Goal: Check status: Check status

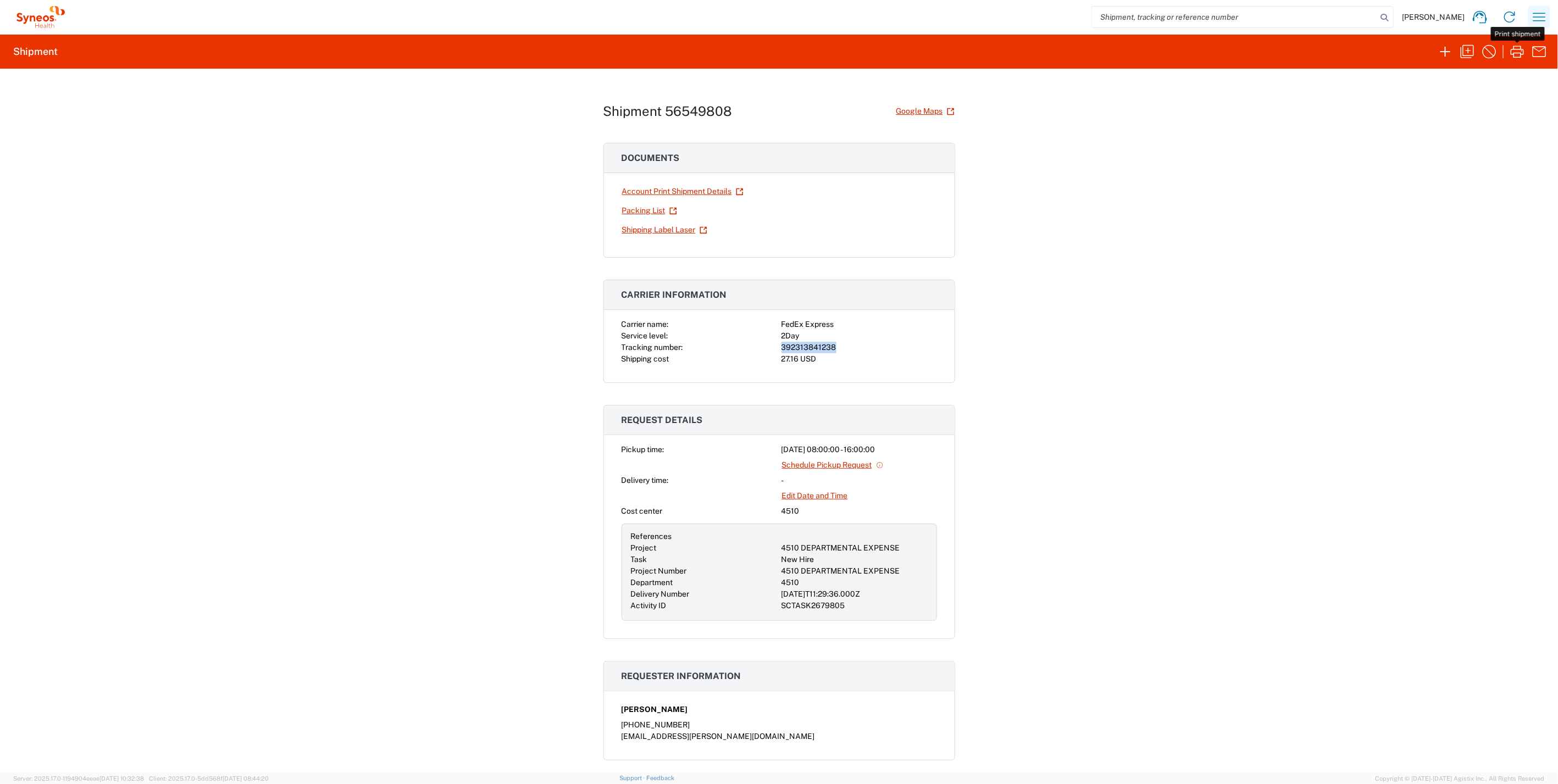
click at [1539, 14] on icon "button" at bounding box center [1539, 17] width 18 height 18
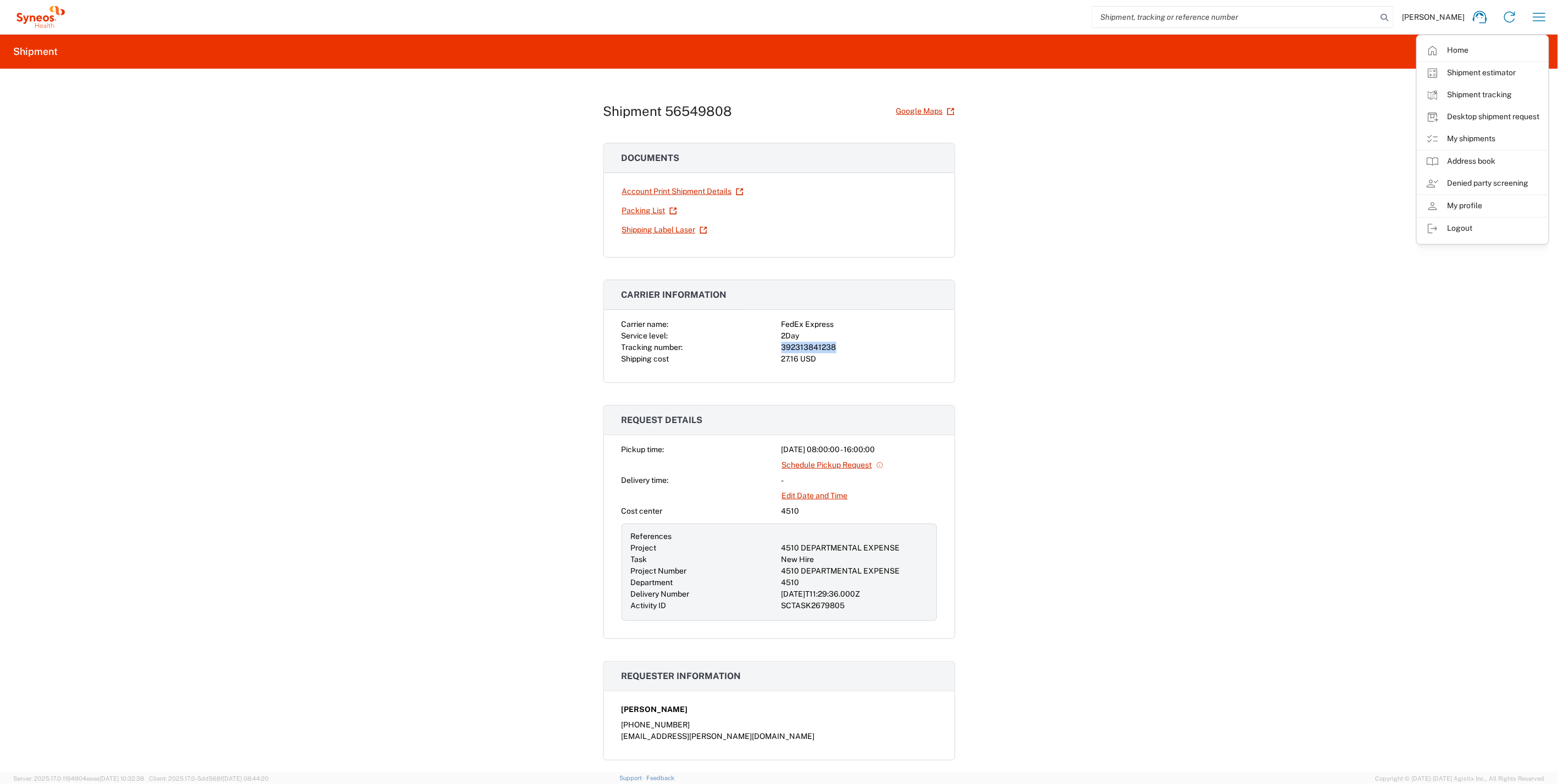
drag, startPoint x: 1488, startPoint y: 133, endPoint x: 1480, endPoint y: 138, distance: 9.4
click at [1488, 133] on link "My shipments" at bounding box center [1482, 139] width 131 height 22
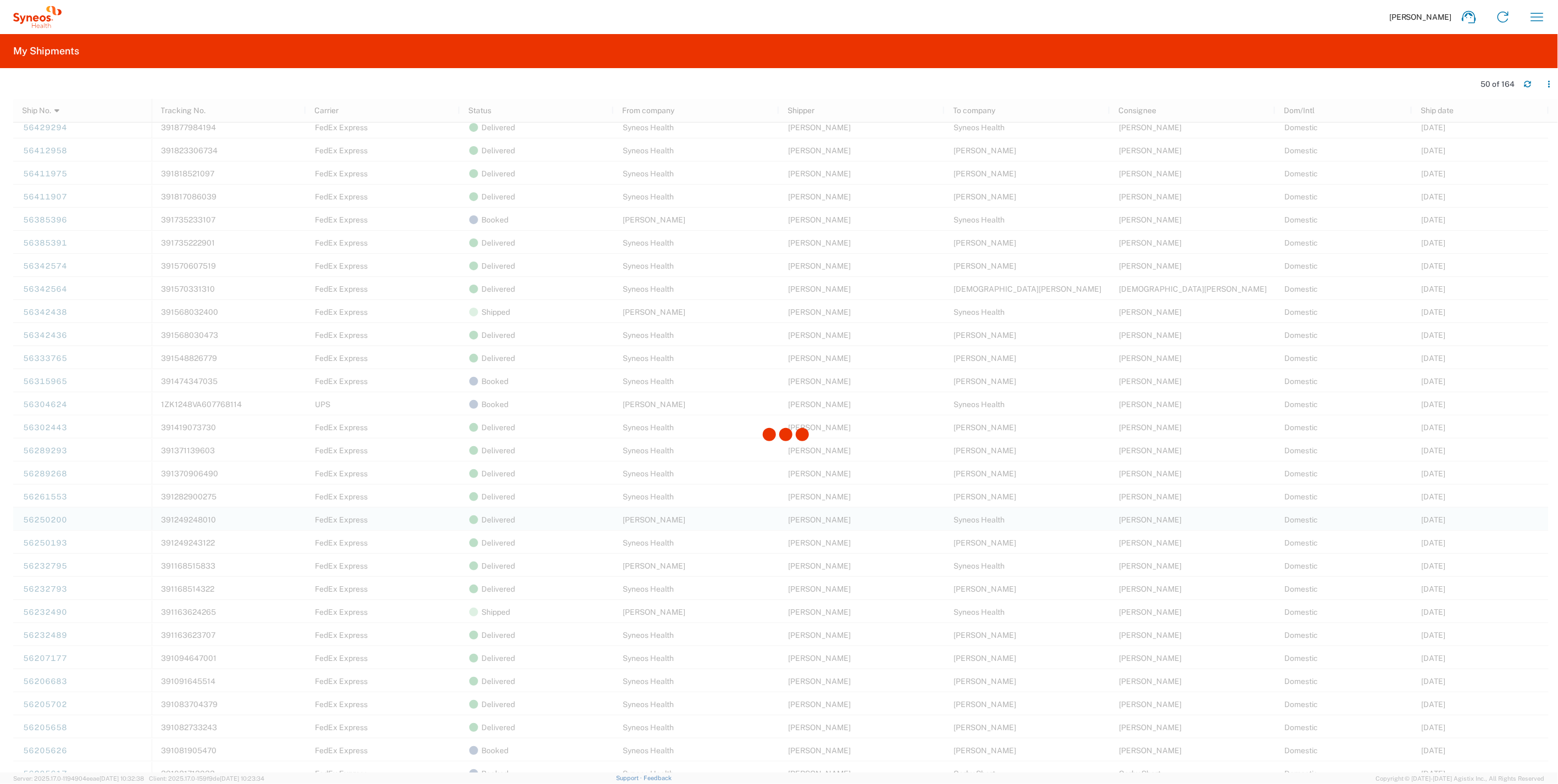
scroll to position [366, 0]
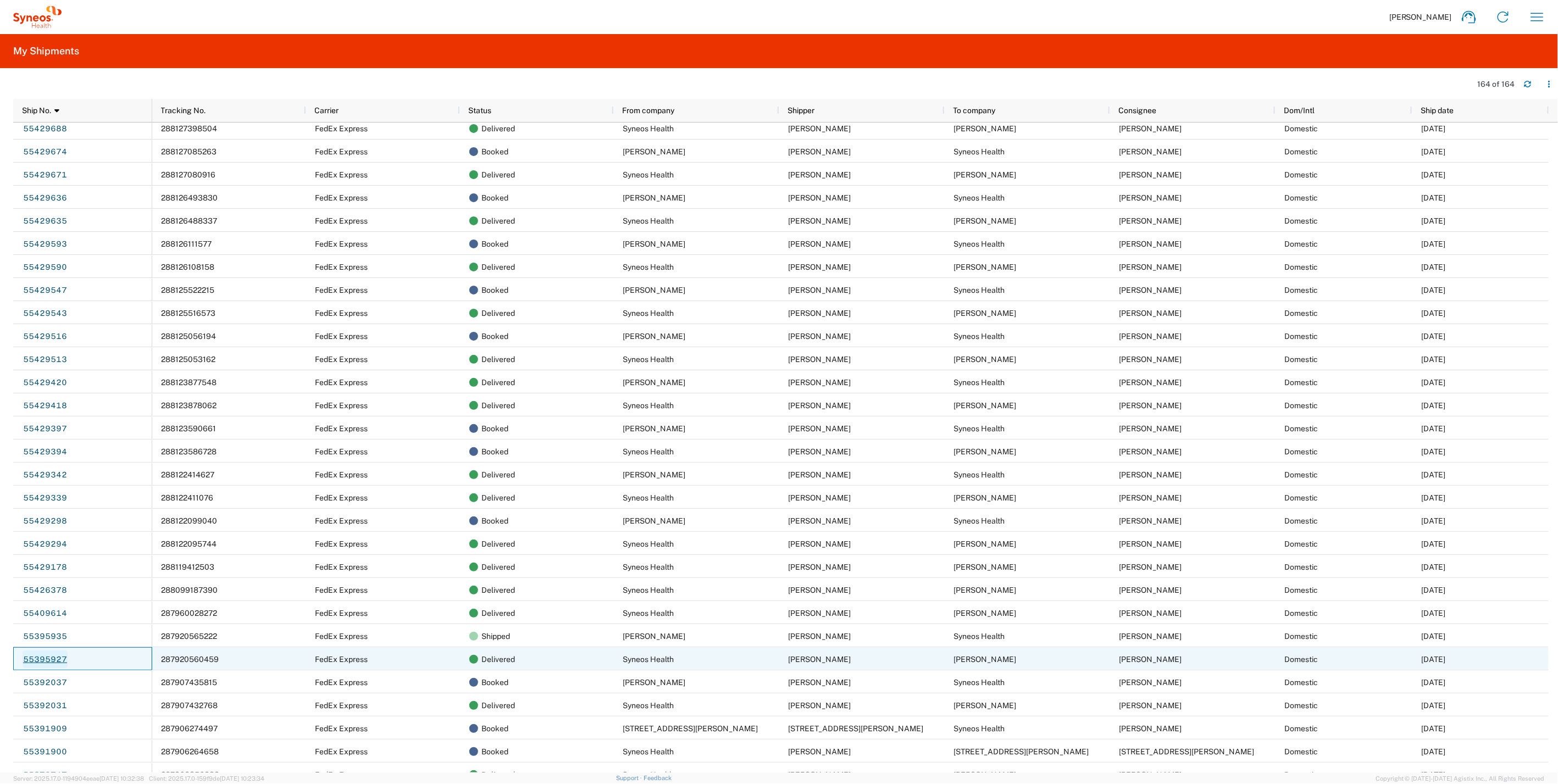
click at [56, 653] on link "55395927" at bounding box center [45, 659] width 45 height 18
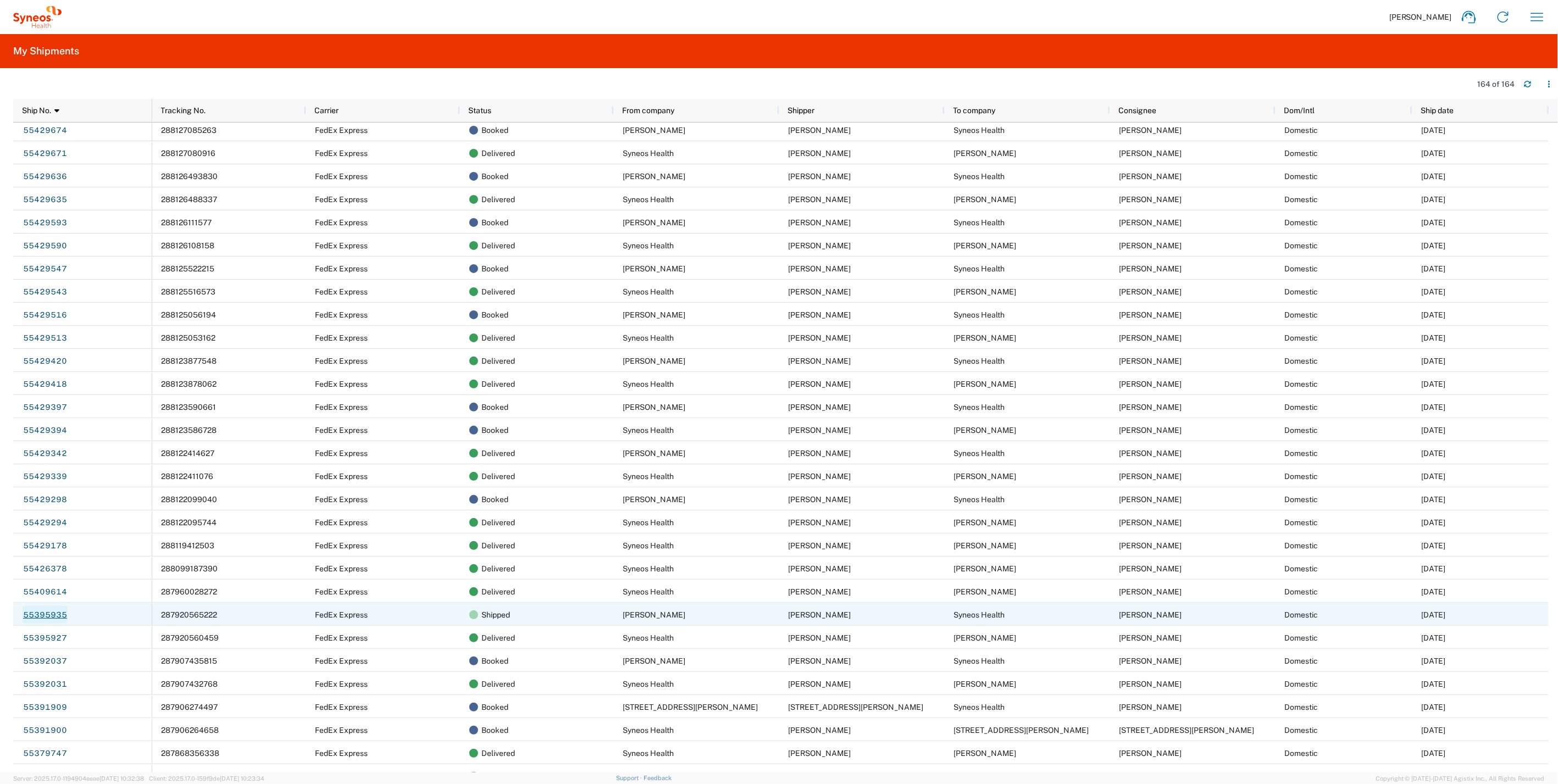
click at [43, 609] on link "55395935" at bounding box center [45, 614] width 45 height 18
